Goal: Information Seeking & Learning: Learn about a topic

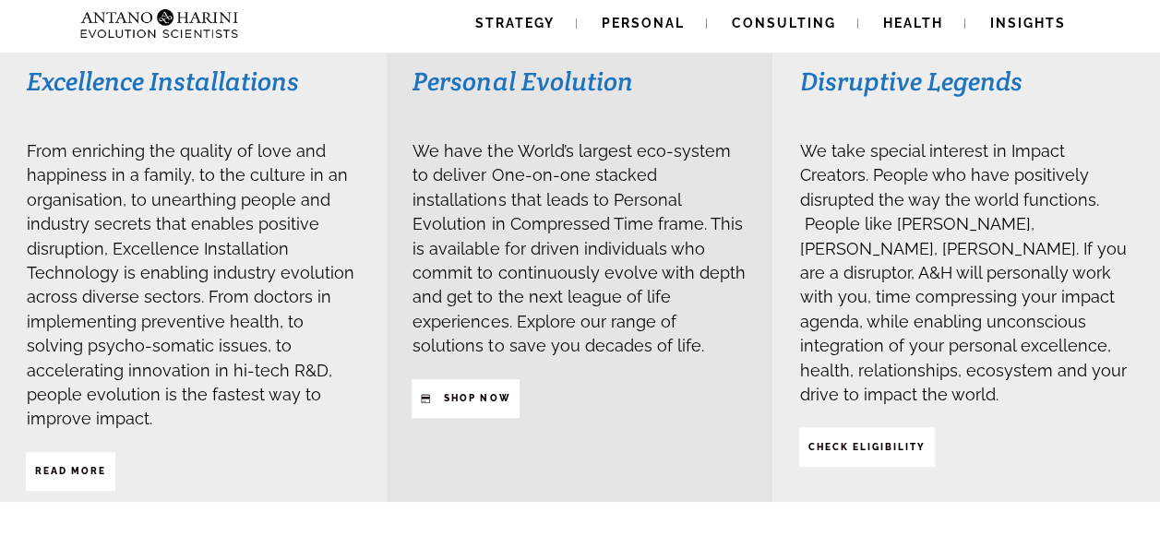
scroll to position [491, 0]
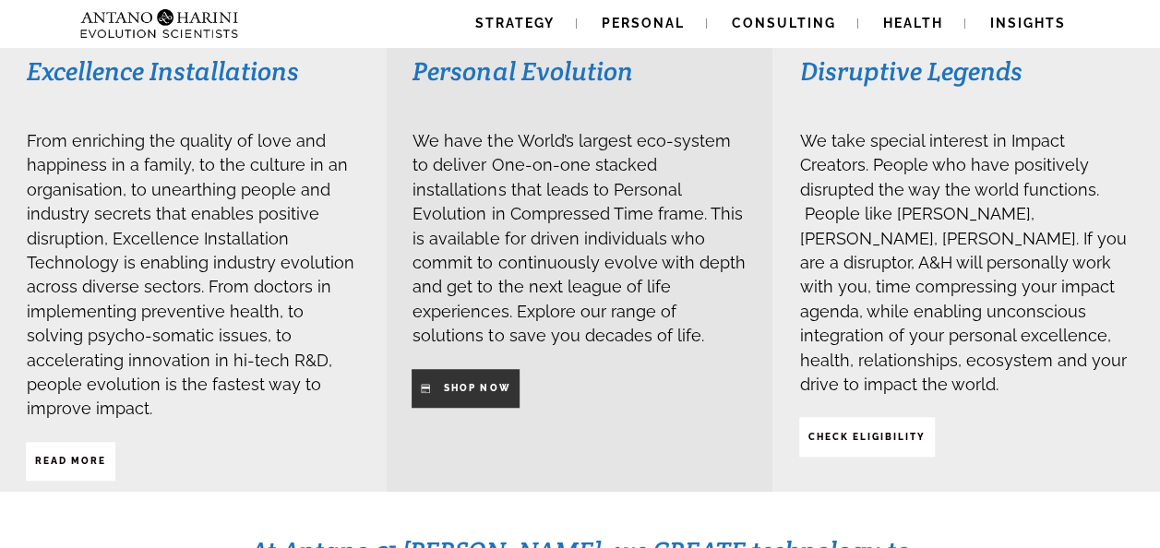
click at [428, 372] on link "SHop NOW" at bounding box center [466, 388] width 108 height 39
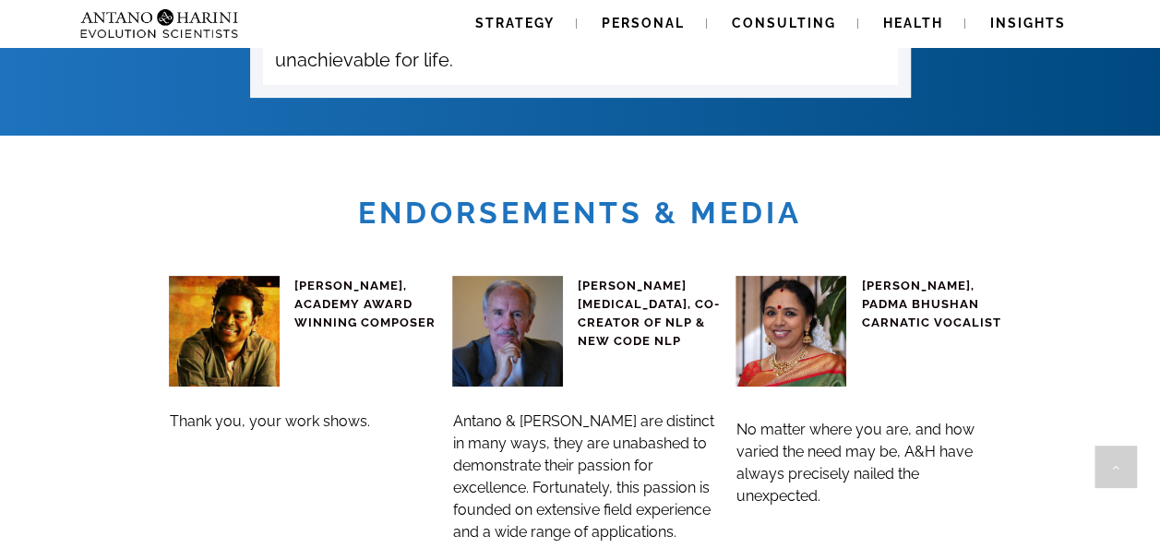
scroll to position [7092, 0]
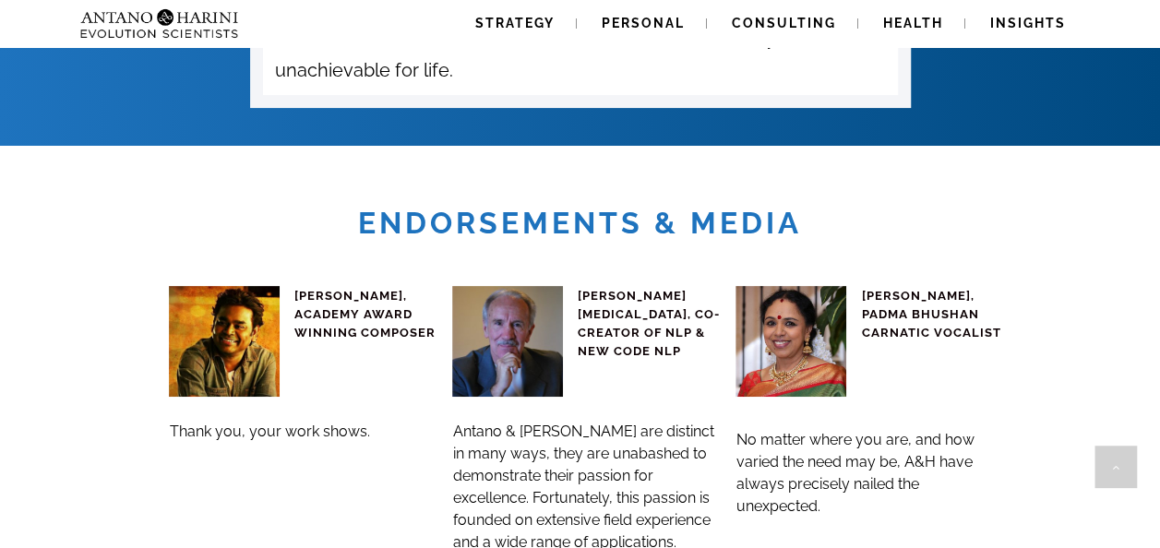
click at [792, 286] on img at bounding box center [791, 341] width 111 height 111
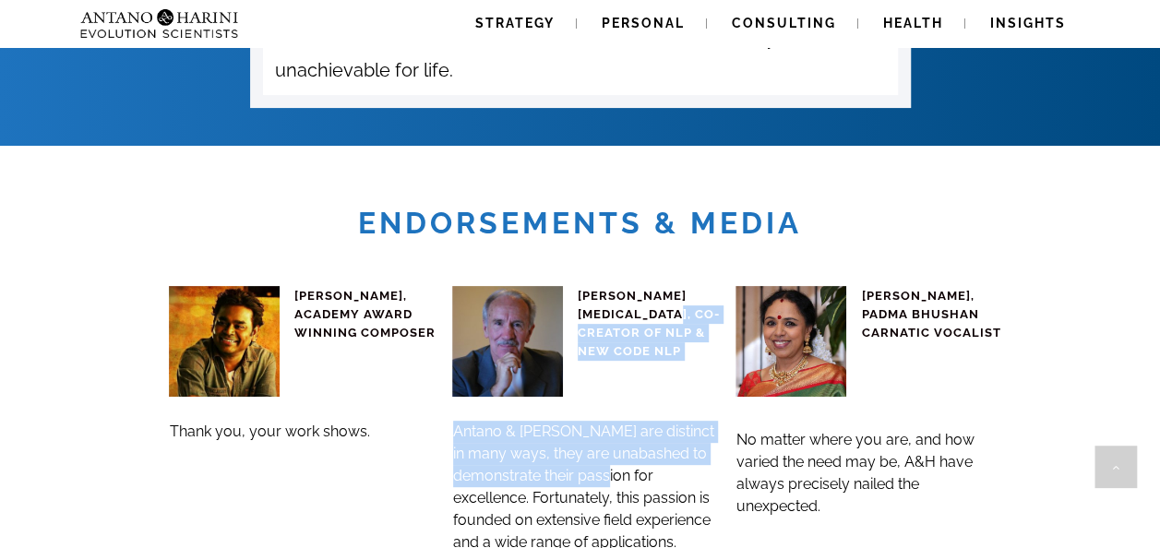
drag, startPoint x: 651, startPoint y: 187, endPoint x: 693, endPoint y: 356, distance: 174.2
click at [693, 356] on div "JOHN GRINDER, CO-CREATOR OF NLP & NEW CODE NLP Antano & Harini are distinct in …" at bounding box center [586, 409] width 269 height 292
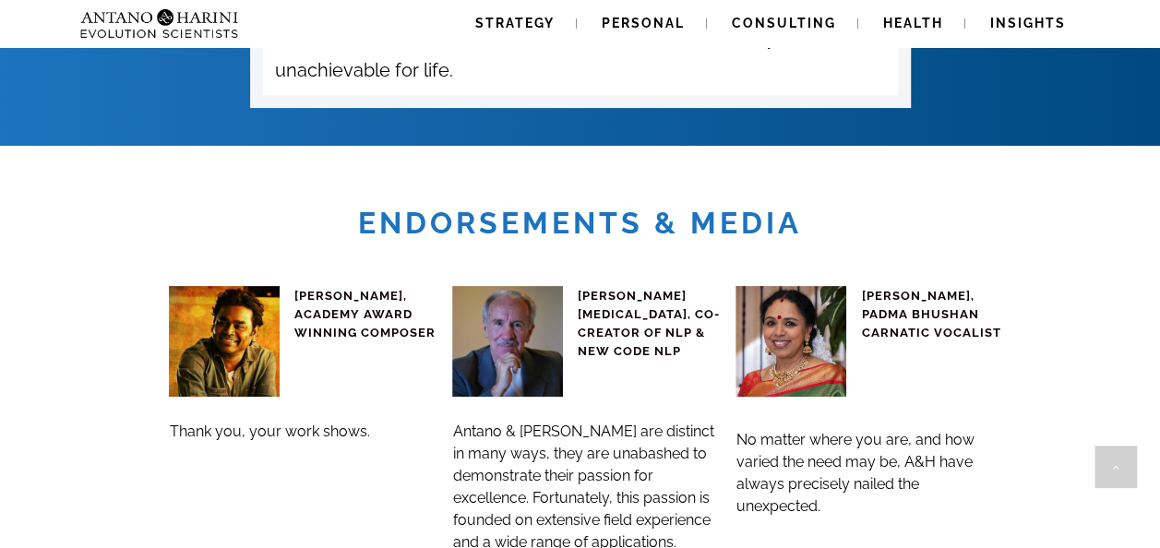
drag, startPoint x: 693, startPoint y: 356, endPoint x: 631, endPoint y: 399, distance: 75.0
click at [631, 423] on span "Antano & Harini are distinct in many ways, they are unabashed to demonstrate th…" at bounding box center [583, 487] width 261 height 128
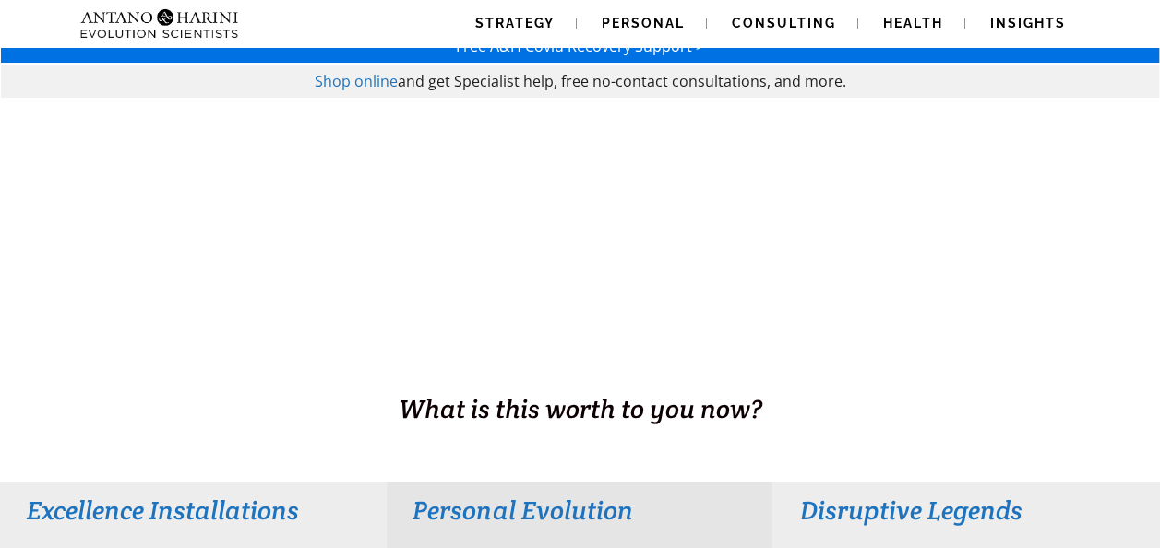
scroll to position [0, 0]
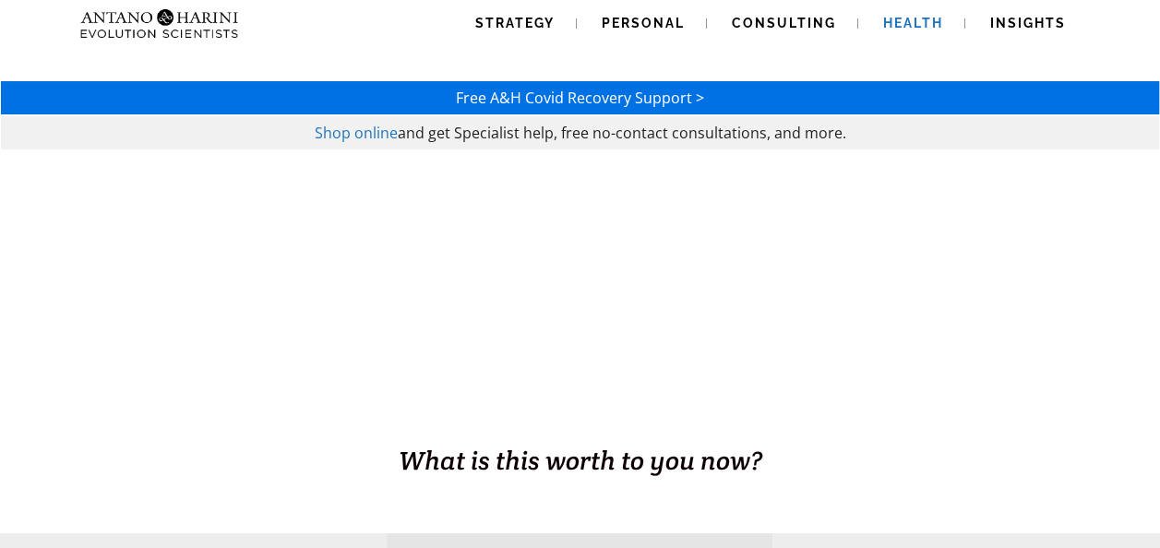
click at [914, 11] on link "Health" at bounding box center [913, 23] width 104 height 47
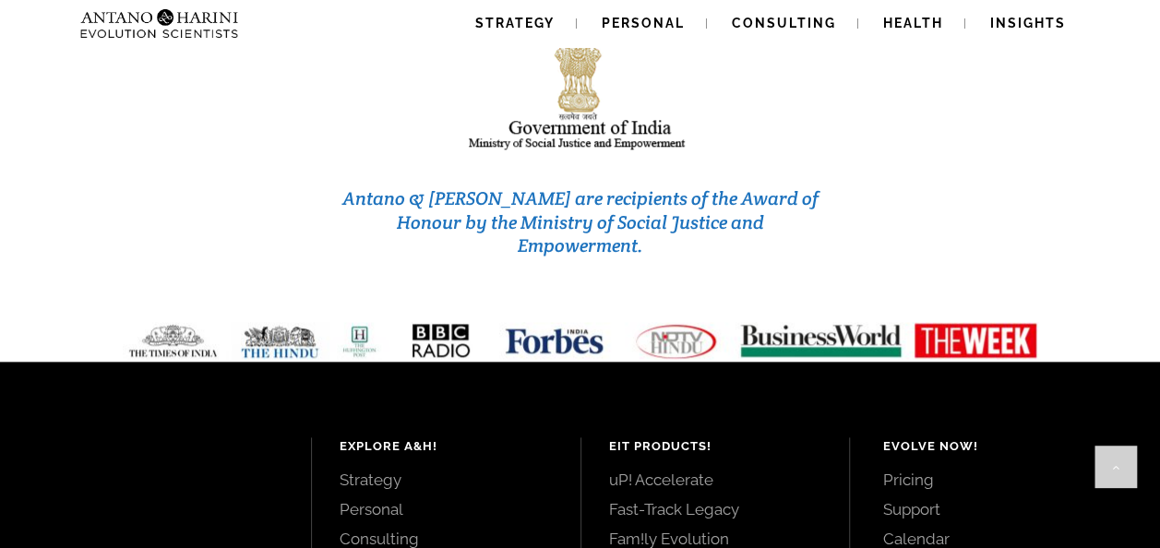
scroll to position [7886, 0]
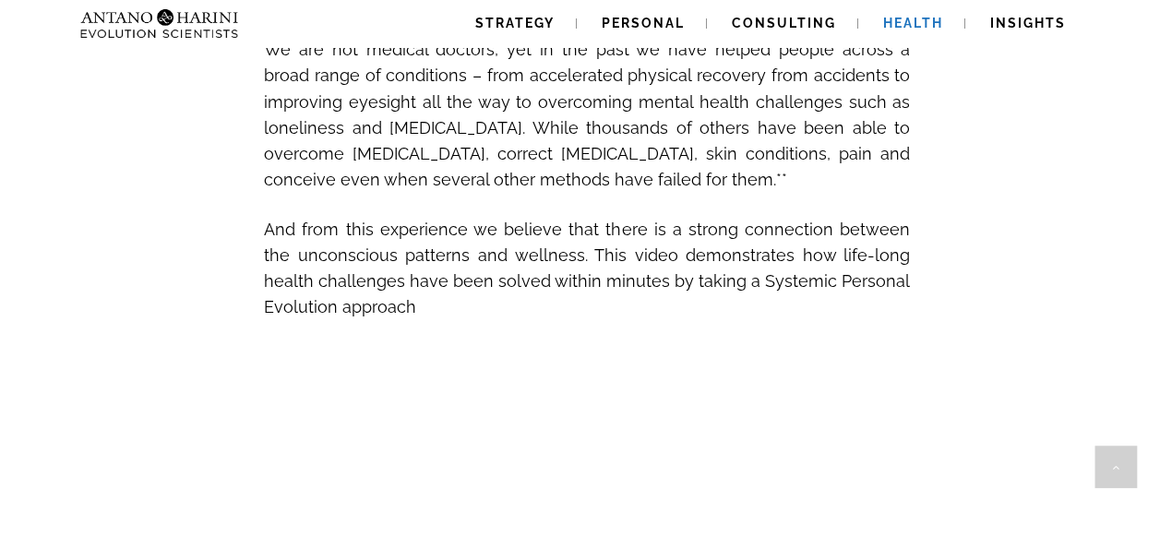
scroll to position [818, 0]
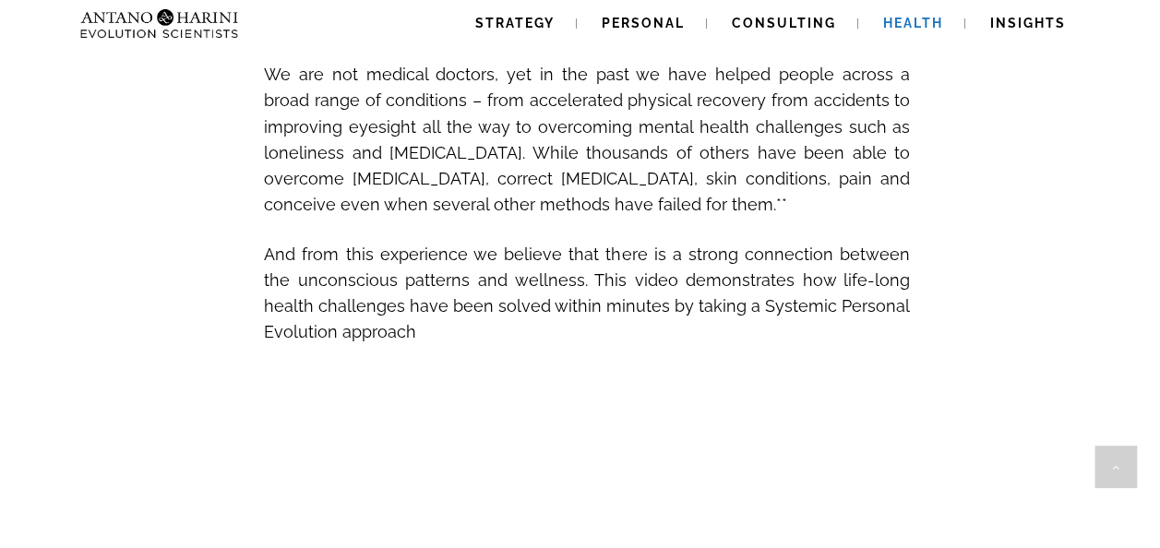
scroll to position [266, 0]
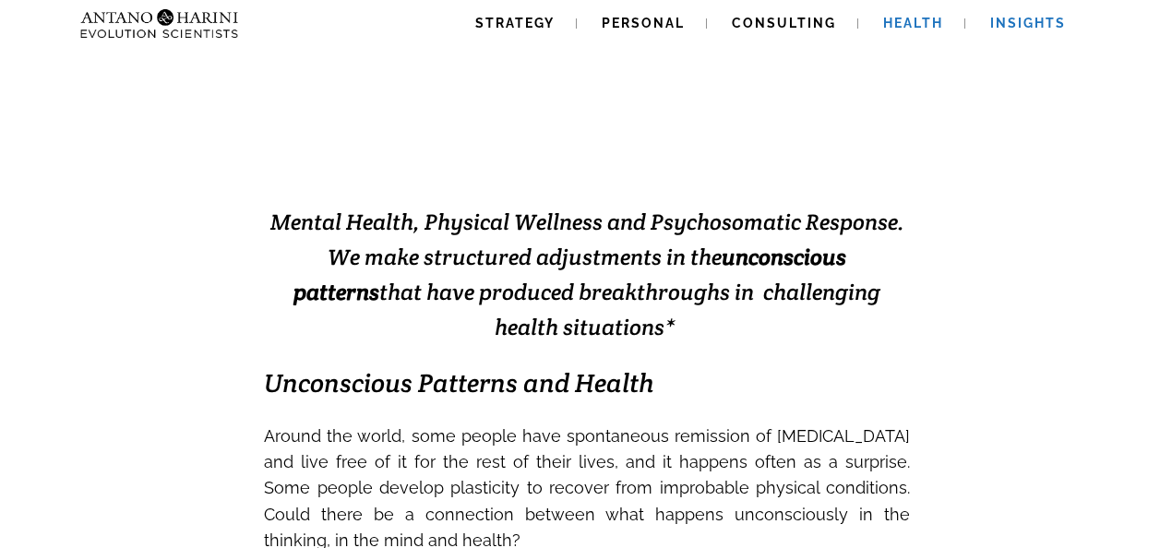
click at [999, 26] on span "Insights" at bounding box center [1028, 23] width 76 height 15
